Goal: Transaction & Acquisition: Purchase product/service

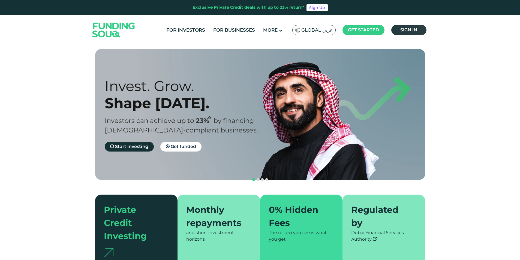
click at [409, 29] on span "Sign in" at bounding box center [408, 29] width 17 height 5
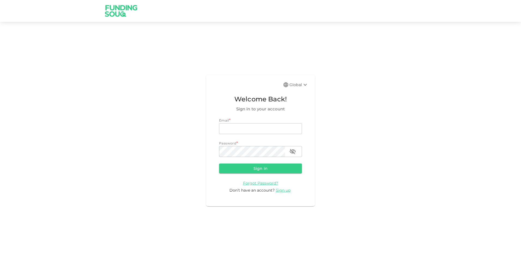
click at [278, 120] on div "Email *" at bounding box center [260, 120] width 83 height 5
click at [278, 129] on input "email" at bounding box center [260, 128] width 83 height 11
type input "aymanelhichami1@gmail.com"
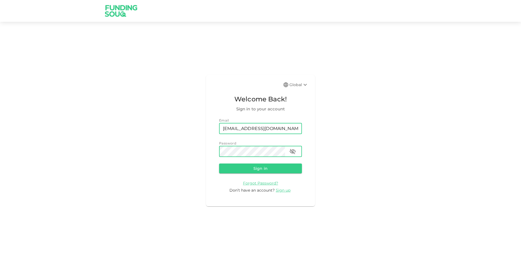
click at [219, 164] on button "Sign in" at bounding box center [260, 169] width 83 height 10
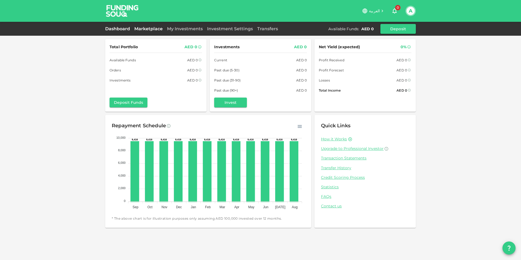
click at [149, 28] on link "Marketplace" at bounding box center [148, 28] width 33 height 5
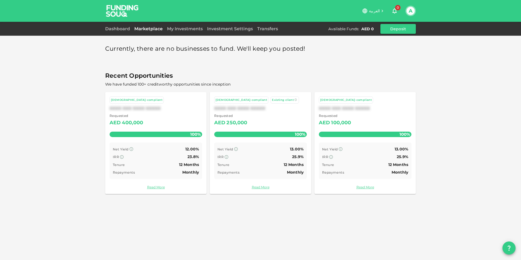
click at [392, 10] on icon "button" at bounding box center [394, 11] width 7 height 7
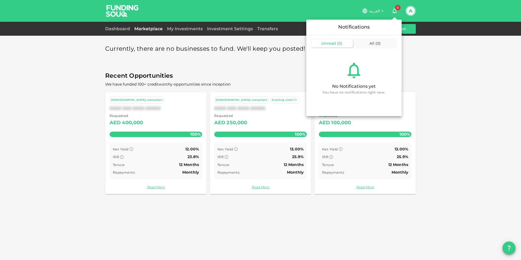
click at [392, 10] on div at bounding box center [260, 130] width 521 height 260
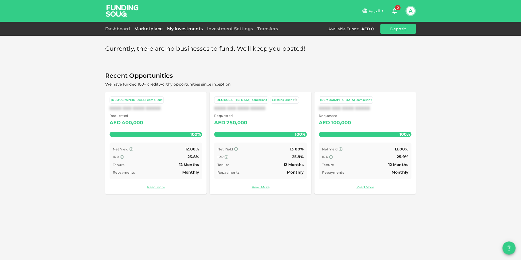
click at [192, 29] on link "My Investments" at bounding box center [185, 28] width 40 height 5
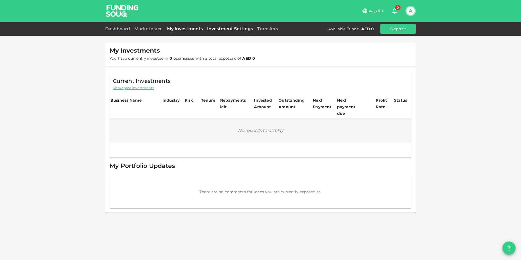
click at [231, 28] on link "Investment Settings" at bounding box center [230, 28] width 50 height 5
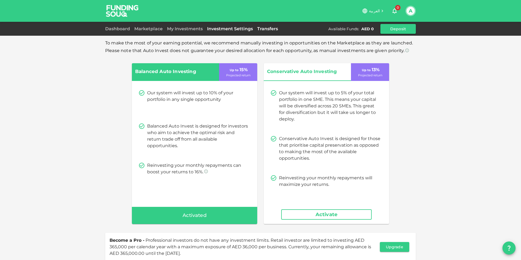
click at [263, 29] on link "Transfers" at bounding box center [267, 28] width 25 height 5
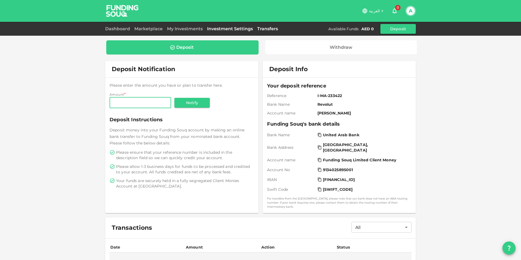
click at [239, 29] on link "Investment Settings" at bounding box center [230, 28] width 50 height 5
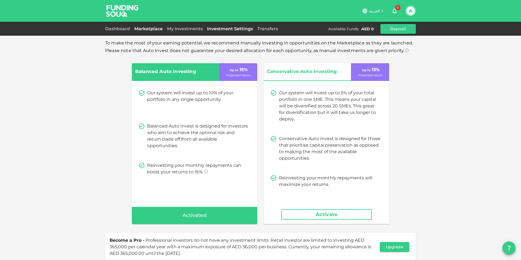
click at [150, 28] on link "Marketplace" at bounding box center [148, 28] width 33 height 5
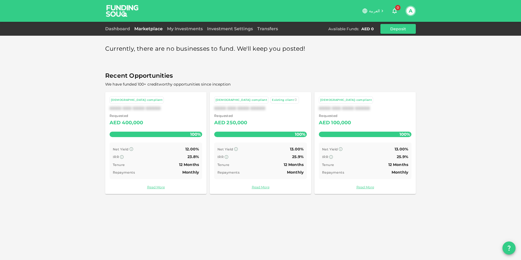
click at [312, 134] on div "Sharia-compliant XXXX XXX XXXX XXXXX Requested AED 400,000 100% Net Yield 12.00…" at bounding box center [260, 143] width 311 height 102
click at [313, 135] on div "Sharia-compliant XXXX XXX XXXX XXXXX Requested AED 400,000 100% Net Yield 12.00…" at bounding box center [260, 143] width 311 height 102
click at [156, 185] on link "Read More" at bounding box center [156, 187] width 93 height 5
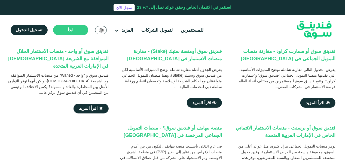
scroll to position [55, 0]
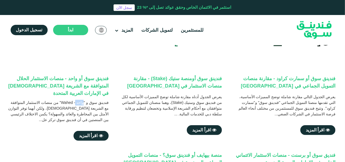
drag, startPoint x: 84, startPoint y: 104, endPoint x: 75, endPoint y: 105, distance: 9.0
click at [75, 105] on div "فندينق سوق و "واحد - Wahed" من منصات الاستثمار المتوافقة مع الشريعة [DEMOGRAPHI…" at bounding box center [57, 111] width 103 height 23
drag, startPoint x: 75, startPoint y: 105, endPoint x: 68, endPoint y: 103, distance: 7.8
click at [68, 103] on div "فندينق سوق و "واحد - Wahed" من منصات الاستثمار المتوافقة مع الشريعة [DEMOGRAPHI…" at bounding box center [57, 111] width 103 height 23
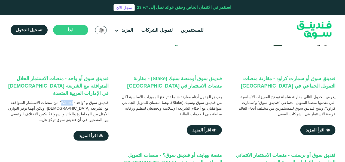
copy div "Wahed"
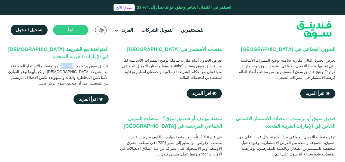
scroll to position [109, 0]
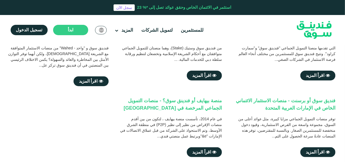
click at [78, 119] on div "فندينق سوق أو سمارت كراود - مقارنة منصات التمويل الجماعي في [GEOGRAPHIC_DATA] ي…" at bounding box center [171, 88] width 330 height 137
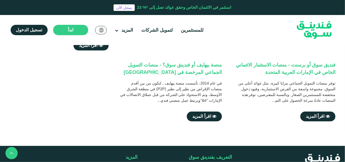
scroll to position [136, 0]
